Goal: Information Seeking & Learning: Learn about a topic

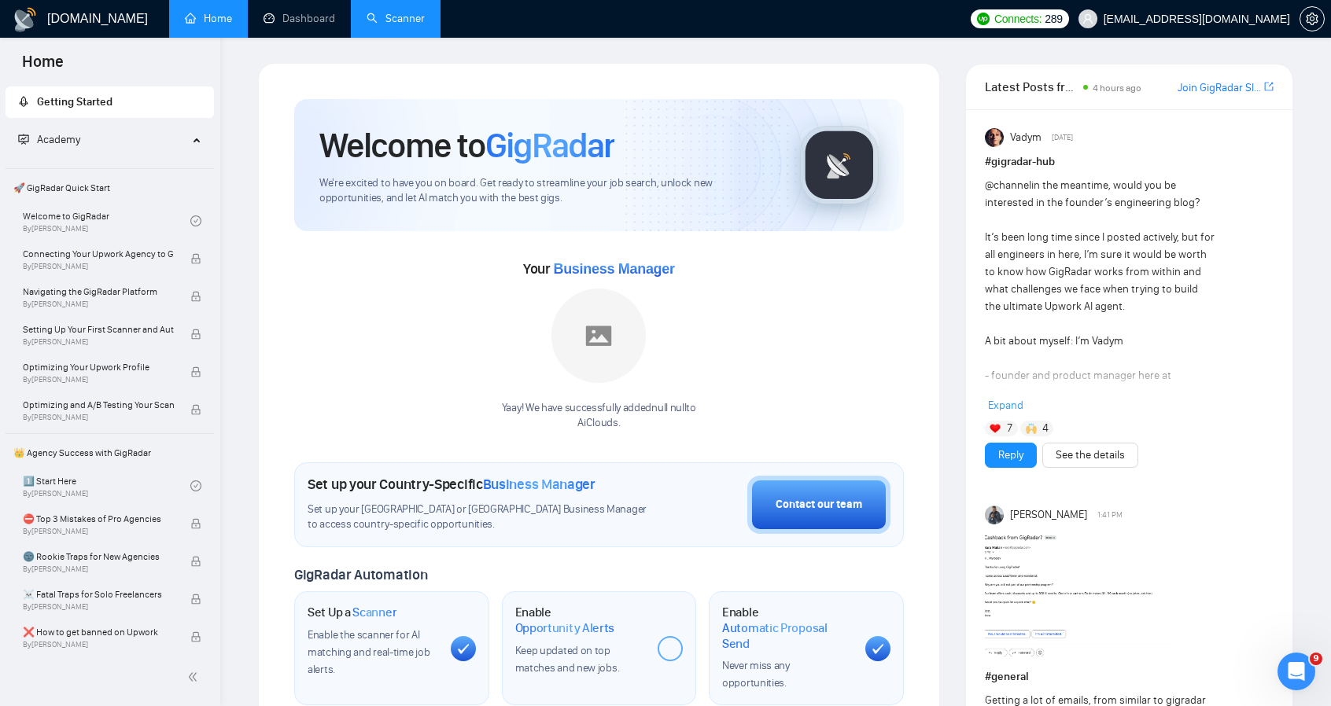
click at [403, 20] on link "Scanner" at bounding box center [396, 18] width 58 height 13
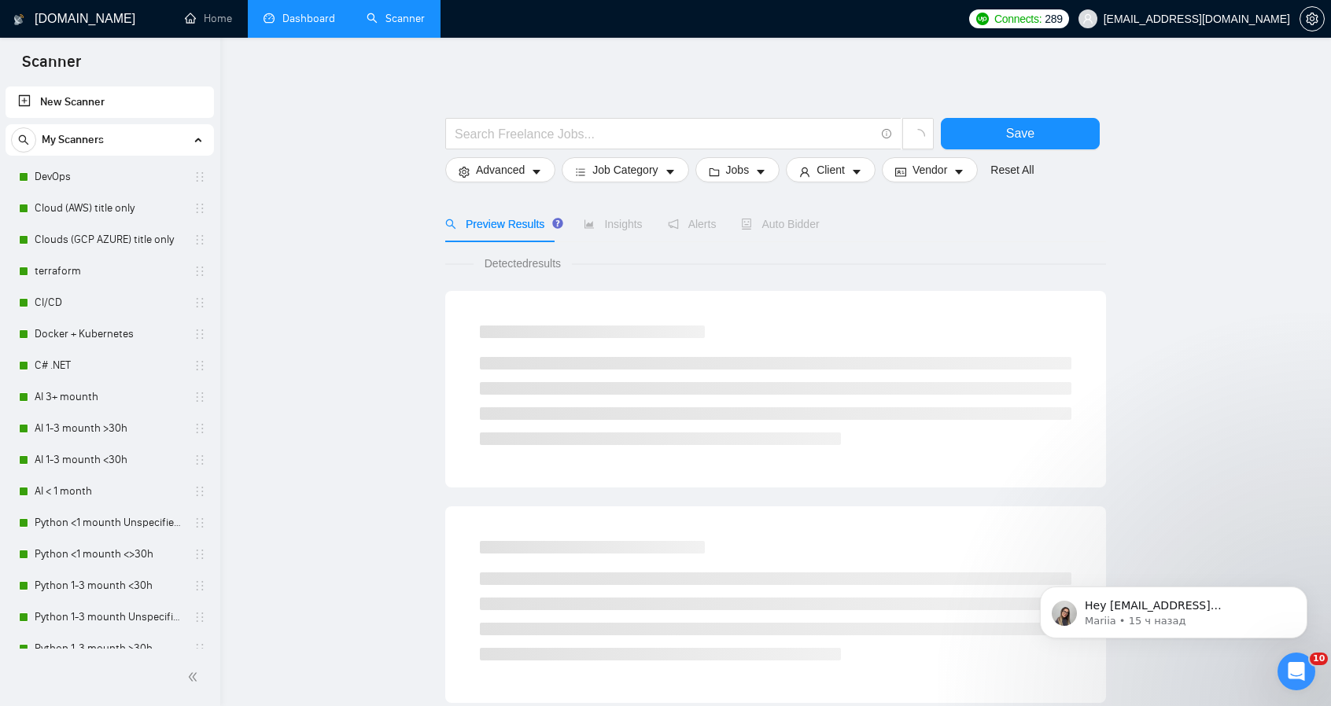
click at [309, 12] on link "Dashboard" at bounding box center [300, 18] width 72 height 13
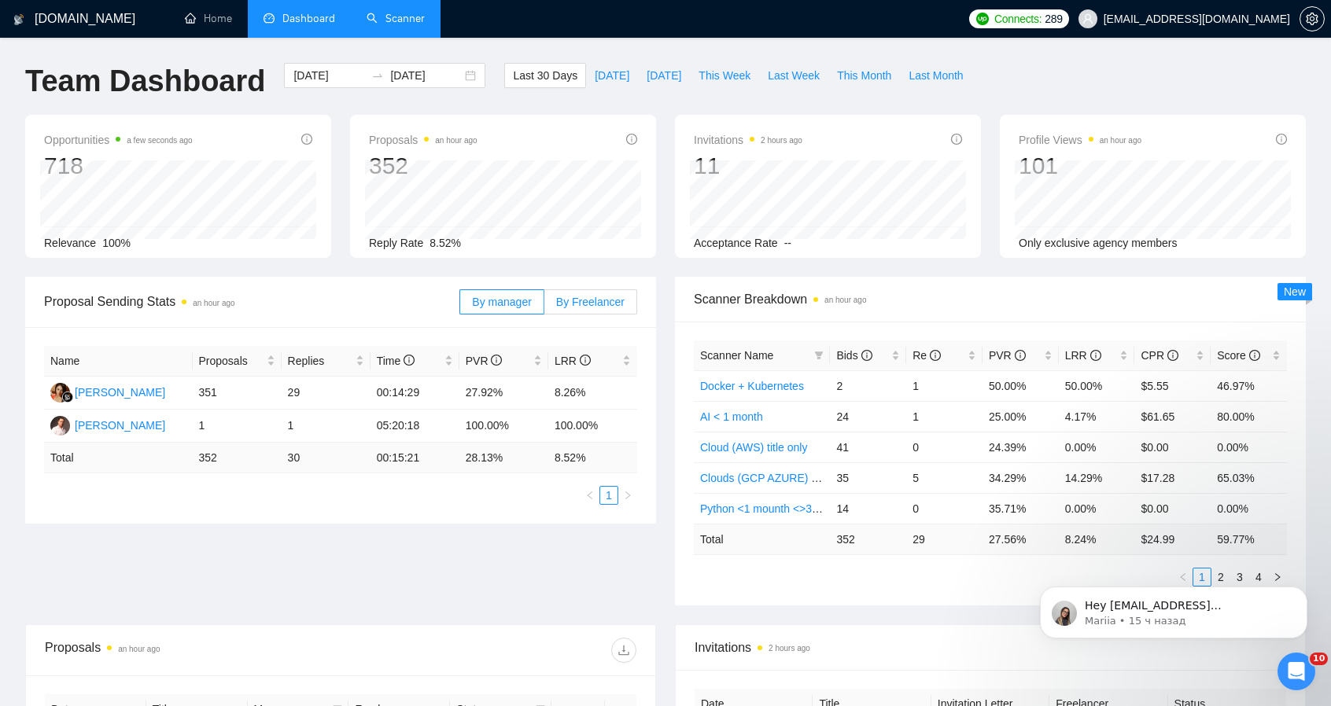
click at [590, 297] on span "By Freelancer" at bounding box center [590, 302] width 68 height 13
click at [544, 306] on input "By Freelancer" at bounding box center [544, 306] width 0 height 0
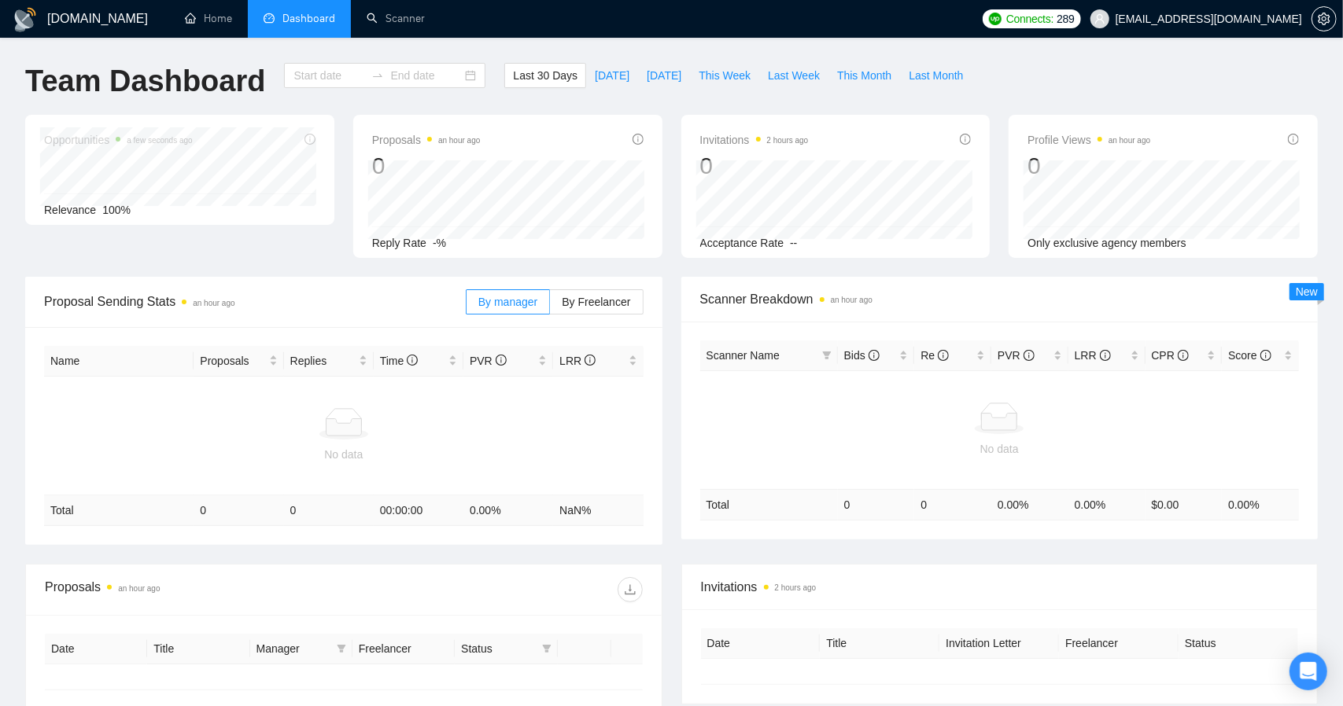
type input "[DATE]"
